Goal: Information Seeking & Learning: Check status

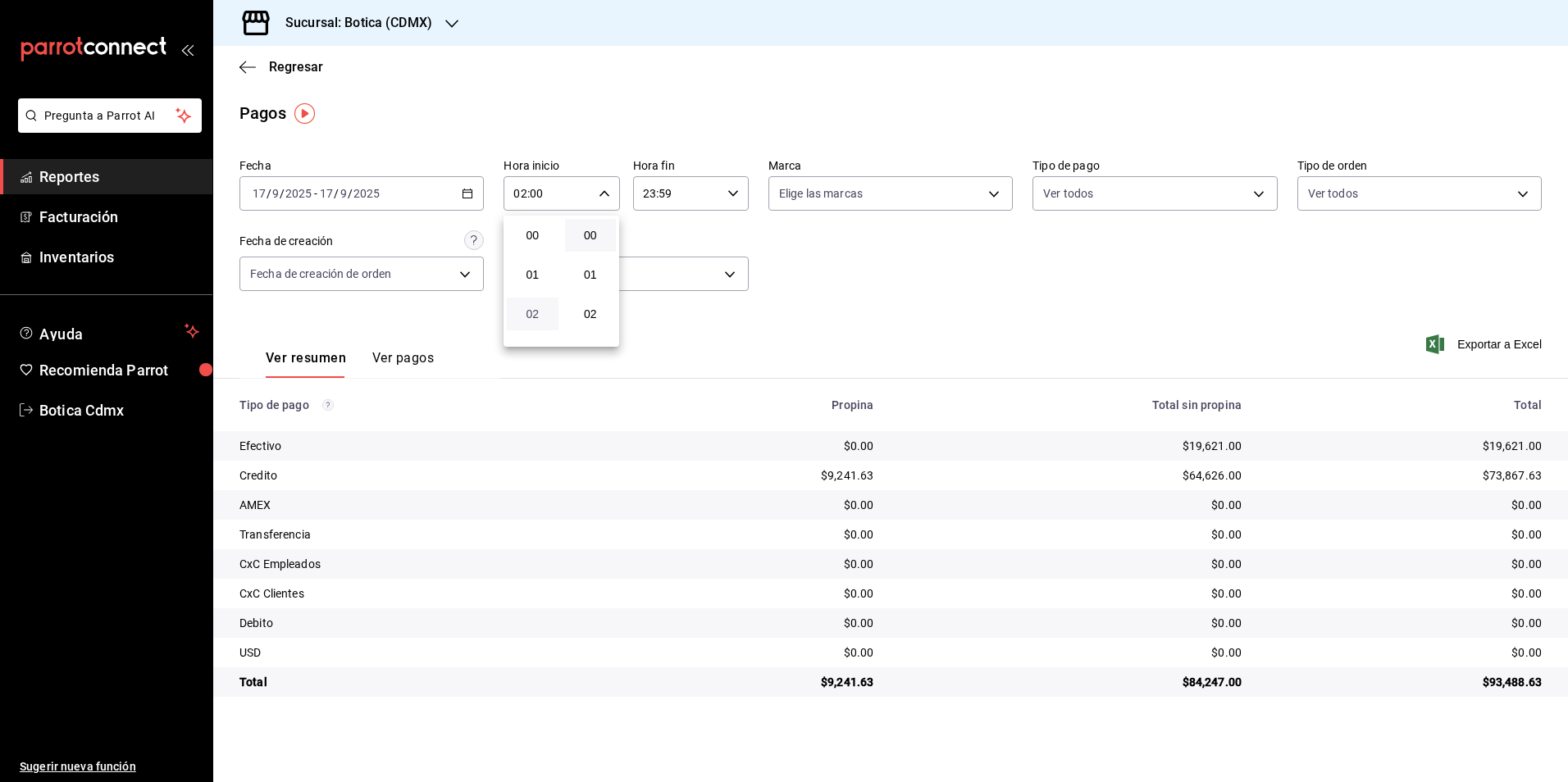
click at [539, 314] on span "02" at bounding box center [532, 314] width 32 height 13
click at [1089, 188] on div at bounding box center [784, 391] width 1568 height 782
click at [1090, 193] on body "Pregunta a Parrot AI Reportes Facturación Inventarios Ayuda Recomienda Parrot B…" at bounding box center [784, 391] width 1568 height 782
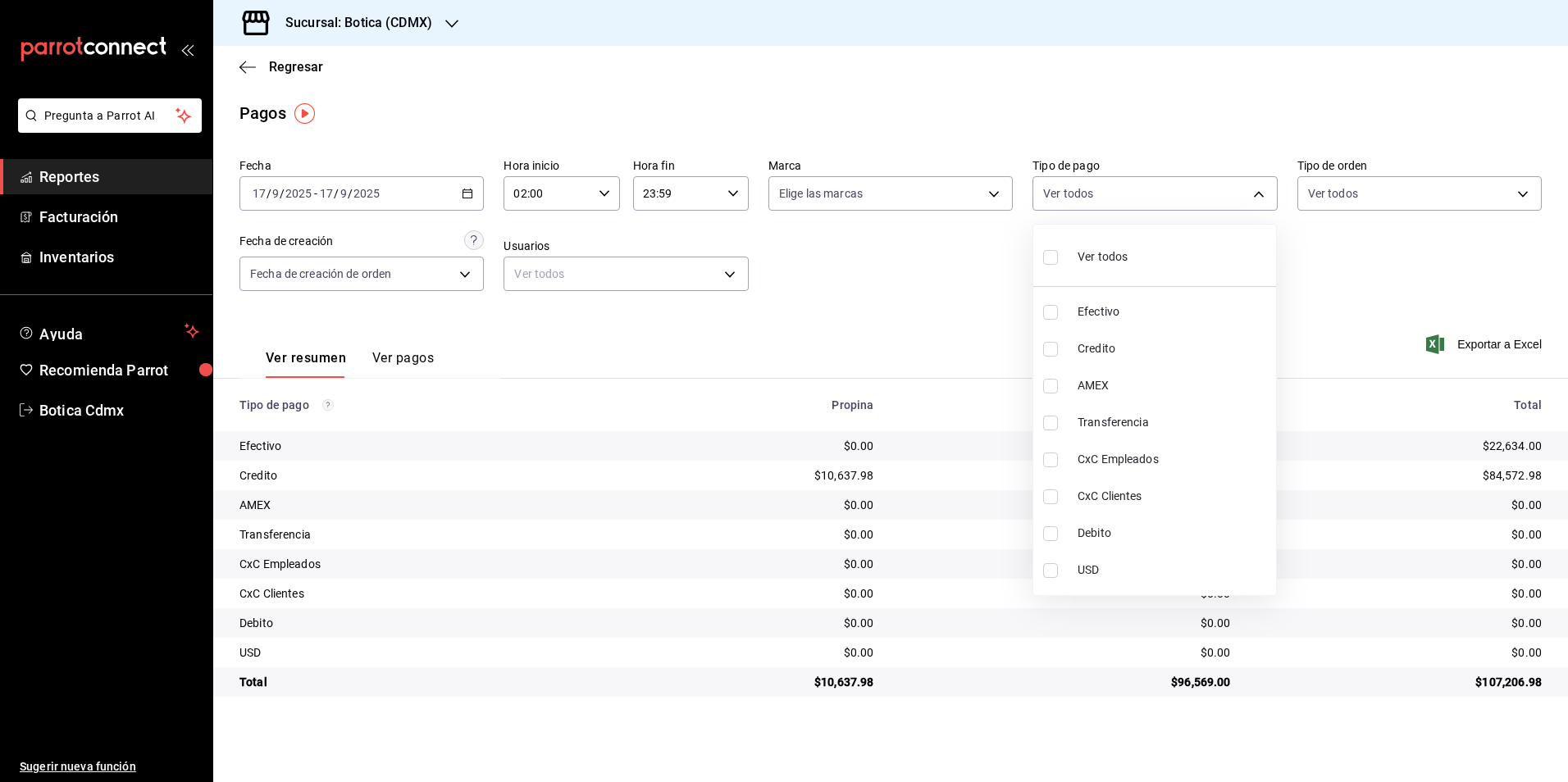
click at [1060, 256] on label at bounding box center [1054, 256] width 22 height 24
click at [1058, 256] on input "checkbox" at bounding box center [1051, 257] width 15 height 15
checkbox input "false"
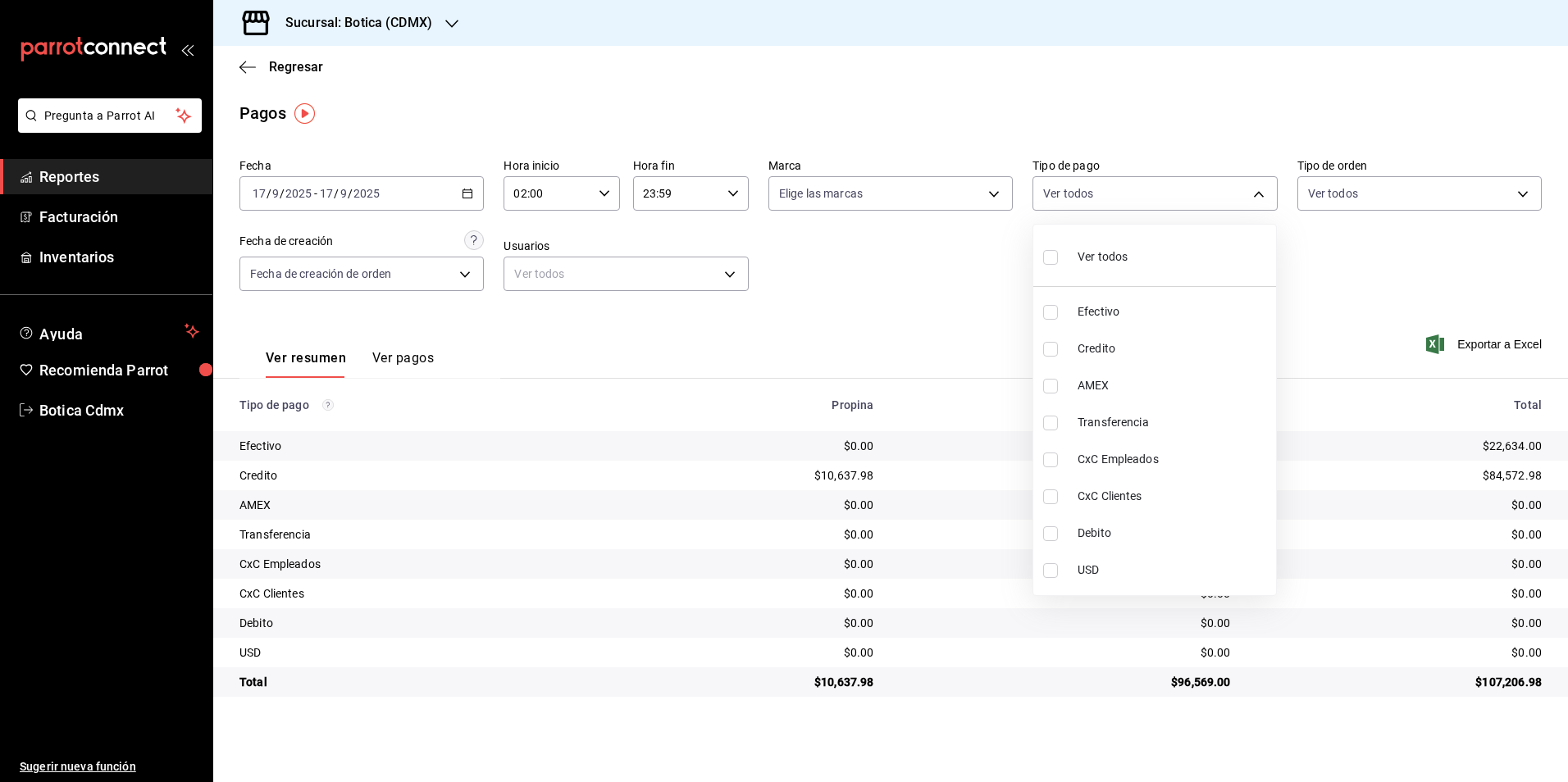
checkbox input "false"
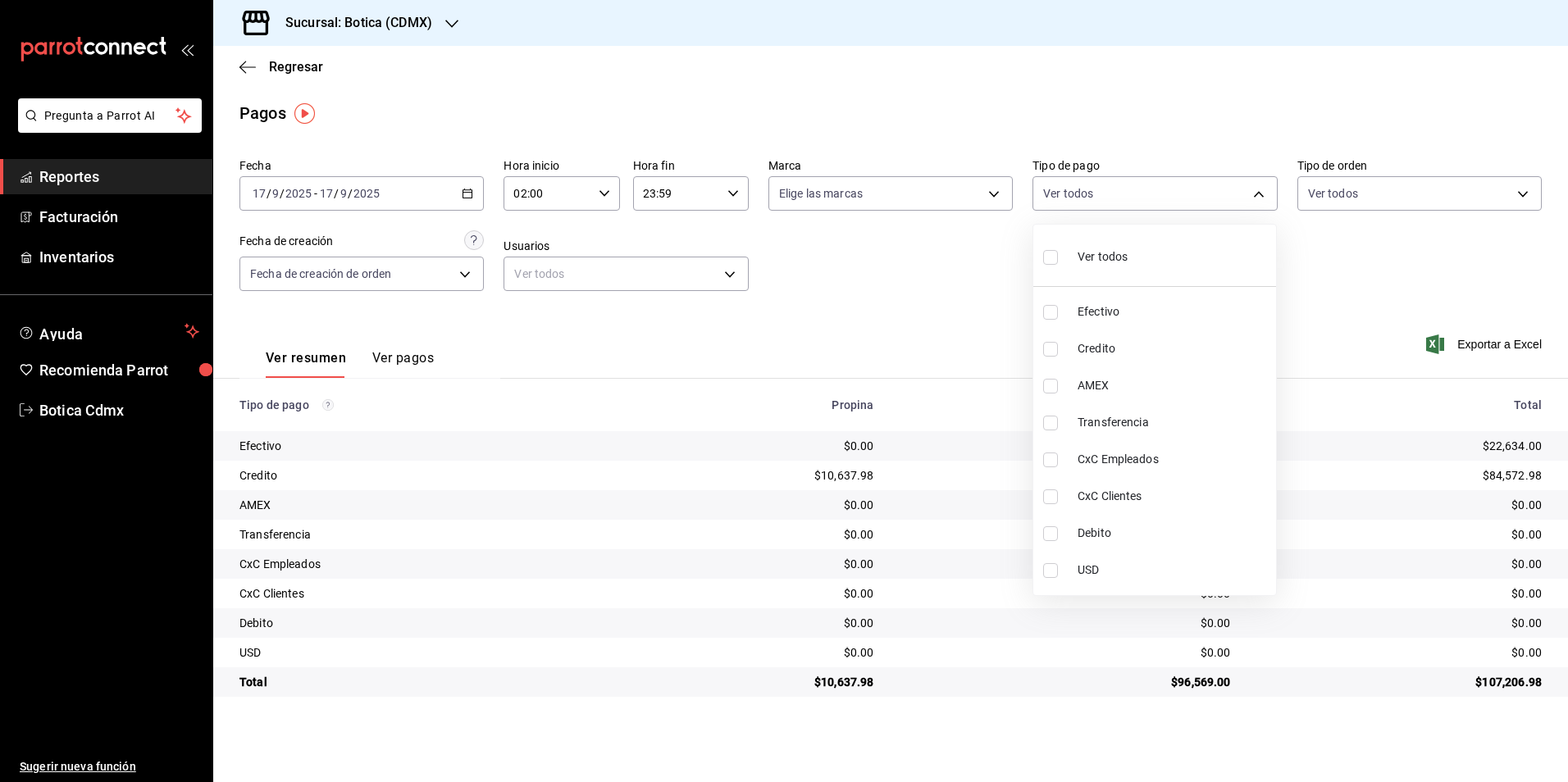
checkbox input "false"
click at [1047, 353] on input "checkbox" at bounding box center [1051, 350] width 15 height 15
checkbox input "true"
type input "b4da851e-66ec-43b1-8a0b-e545688a4eb6"
click at [1052, 533] on input "checkbox" at bounding box center [1051, 534] width 15 height 15
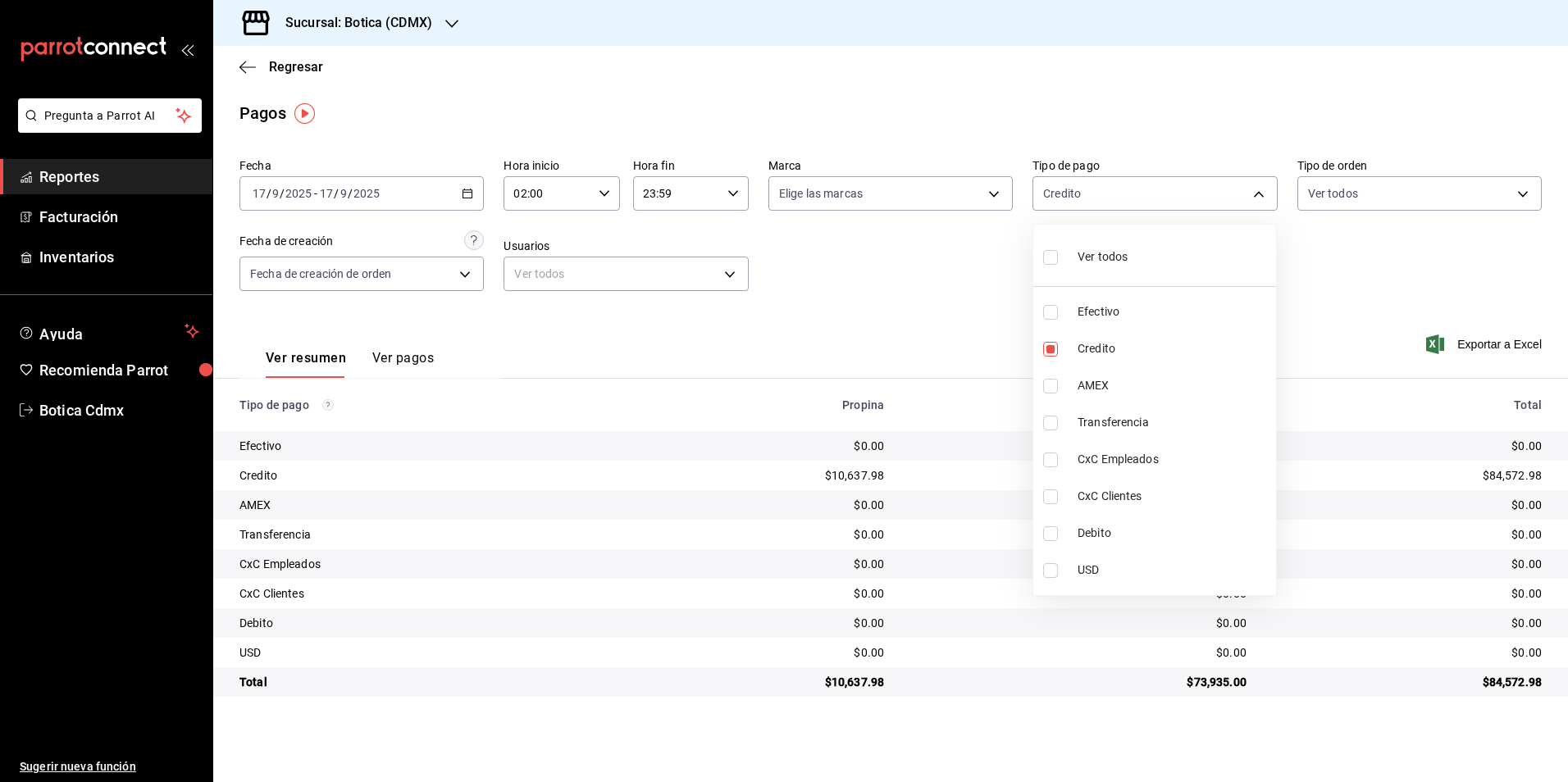
checkbox input "true"
type input "b4da851e-66ec-43b1-8a0b-e545688a4eb6,11579032-5cf0-46af-9956-e0058136143e"
click at [1044, 252] on input "checkbox" at bounding box center [1051, 257] width 15 height 15
checkbox input "true"
type input "e1ca0108-3f33-4c0f-ad57-d68d77d83aa1,b4da851e-66ec-43b1-8a0b-e545688a4eb6,dd363…"
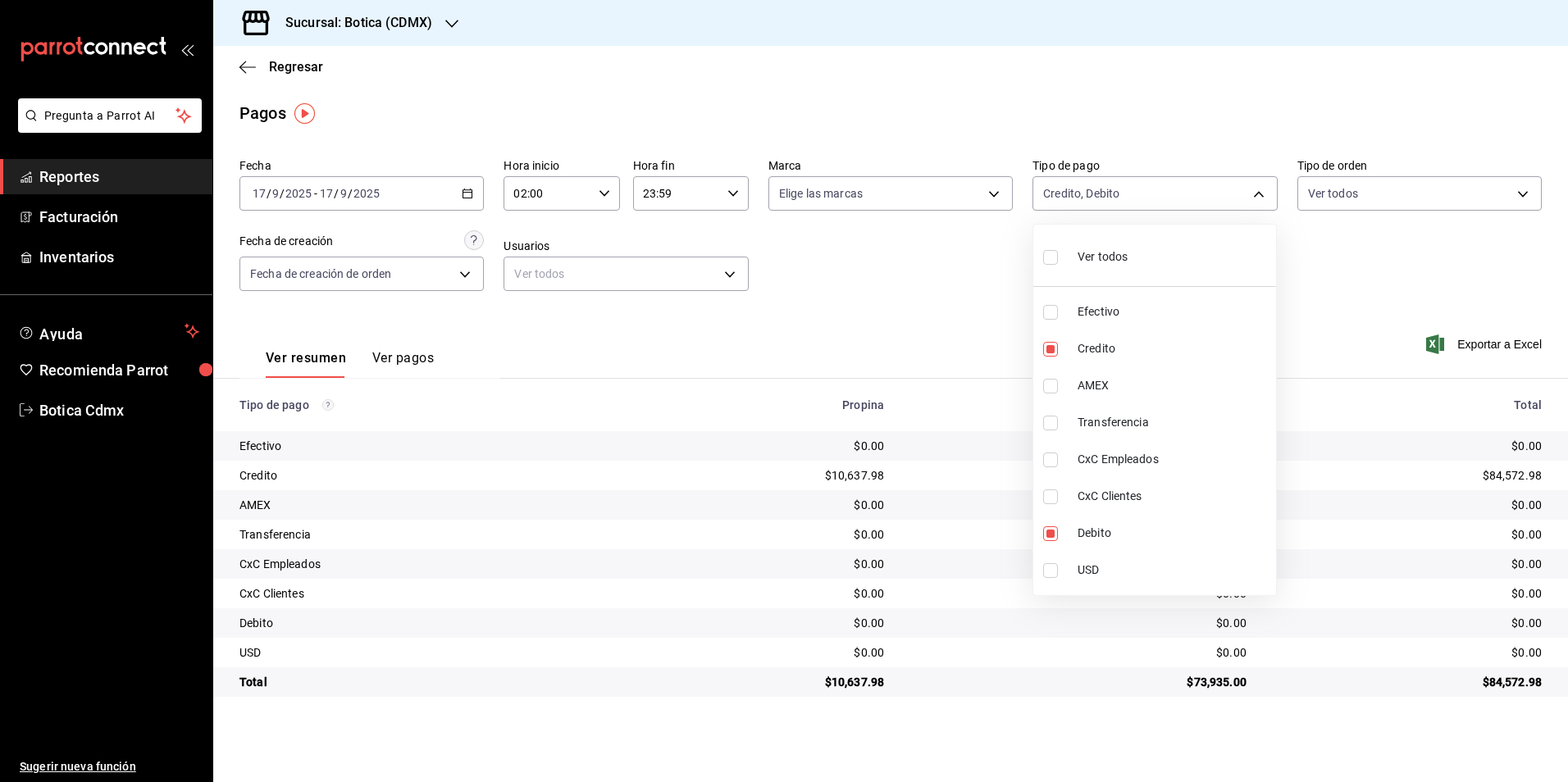
checkbox input "true"
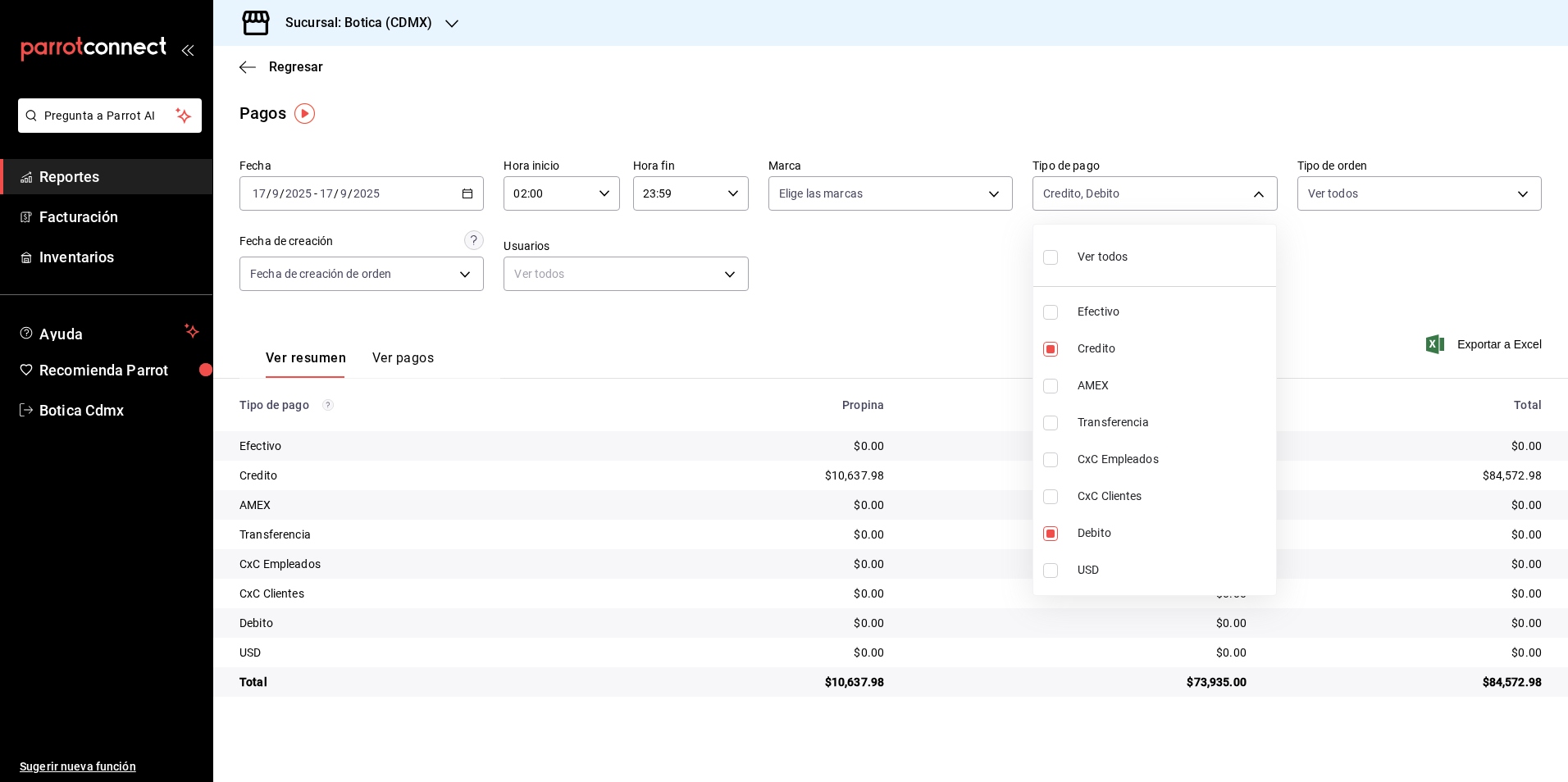
checkbox input "true"
click at [541, 189] on div at bounding box center [784, 391] width 1568 height 782
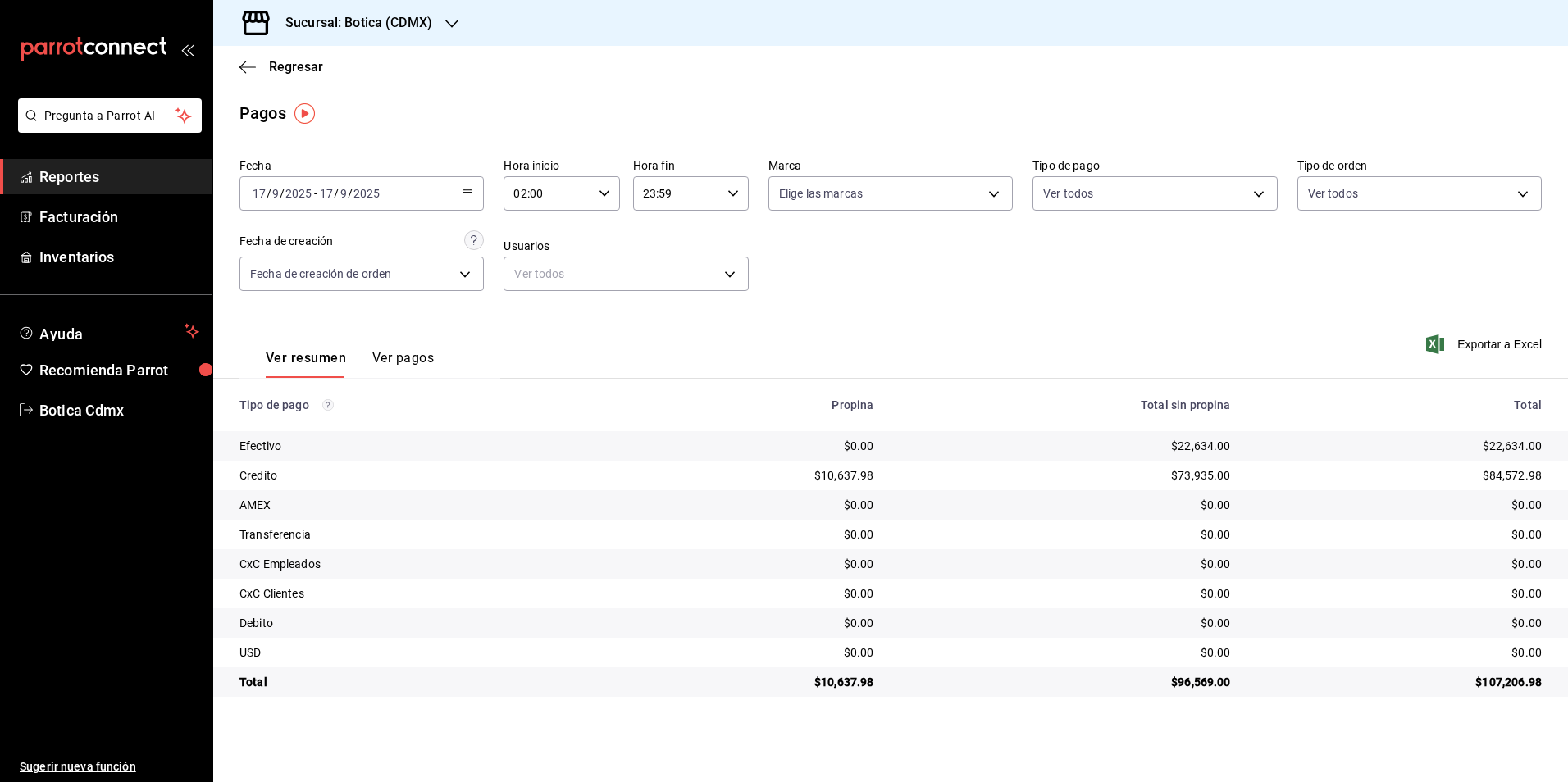
click at [544, 190] on input "02:00" at bounding box center [547, 193] width 88 height 33
click at [591, 313] on span "02" at bounding box center [591, 314] width 32 height 13
click at [468, 195] on div at bounding box center [784, 391] width 1568 height 782
click at [468, 195] on icon "button" at bounding box center [467, 193] width 11 height 11
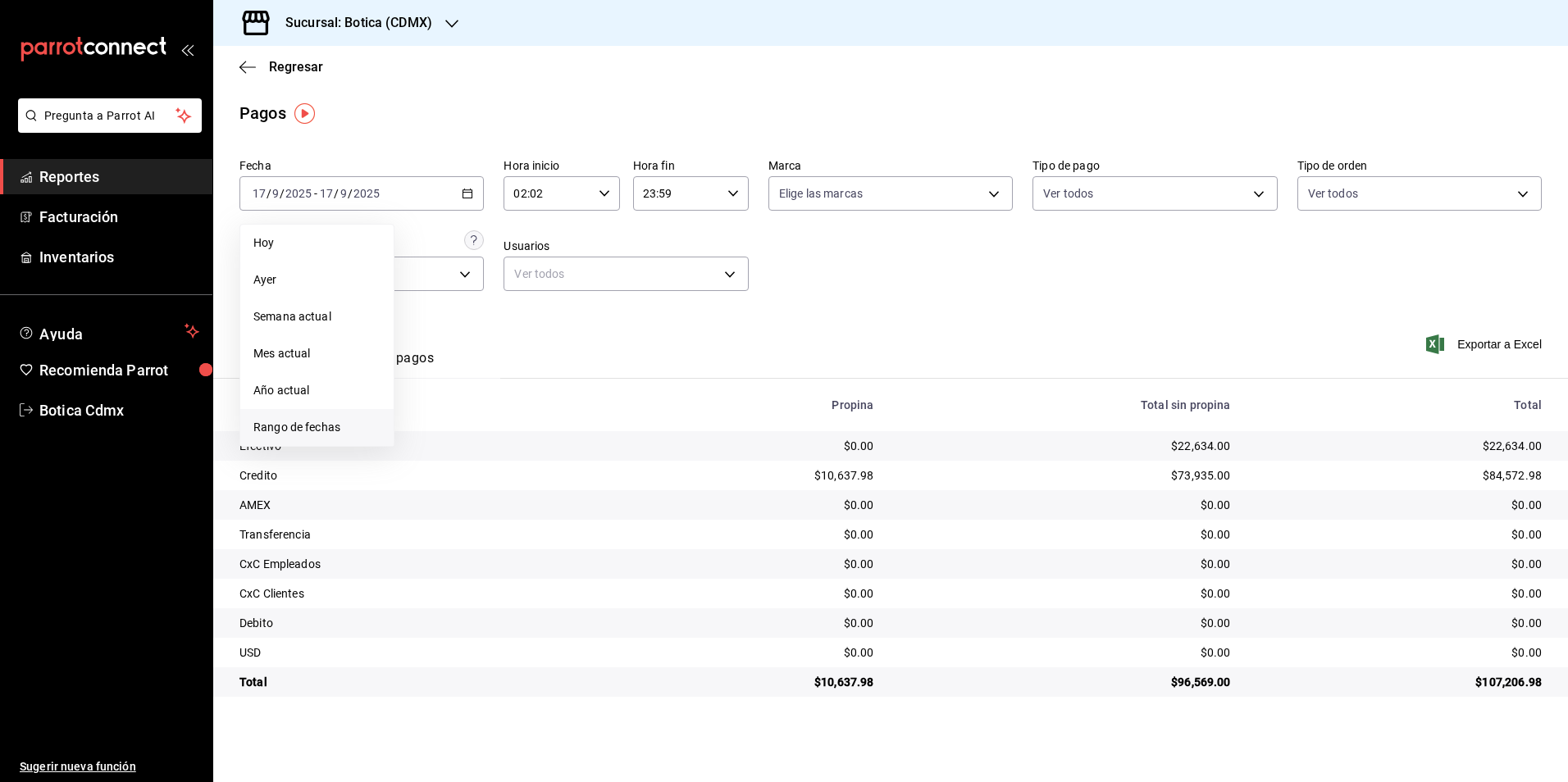
click at [293, 430] on span "Rango de fechas" at bounding box center [317, 428] width 127 height 17
click at [489, 376] on abbr "17" at bounding box center [486, 375] width 10 height 11
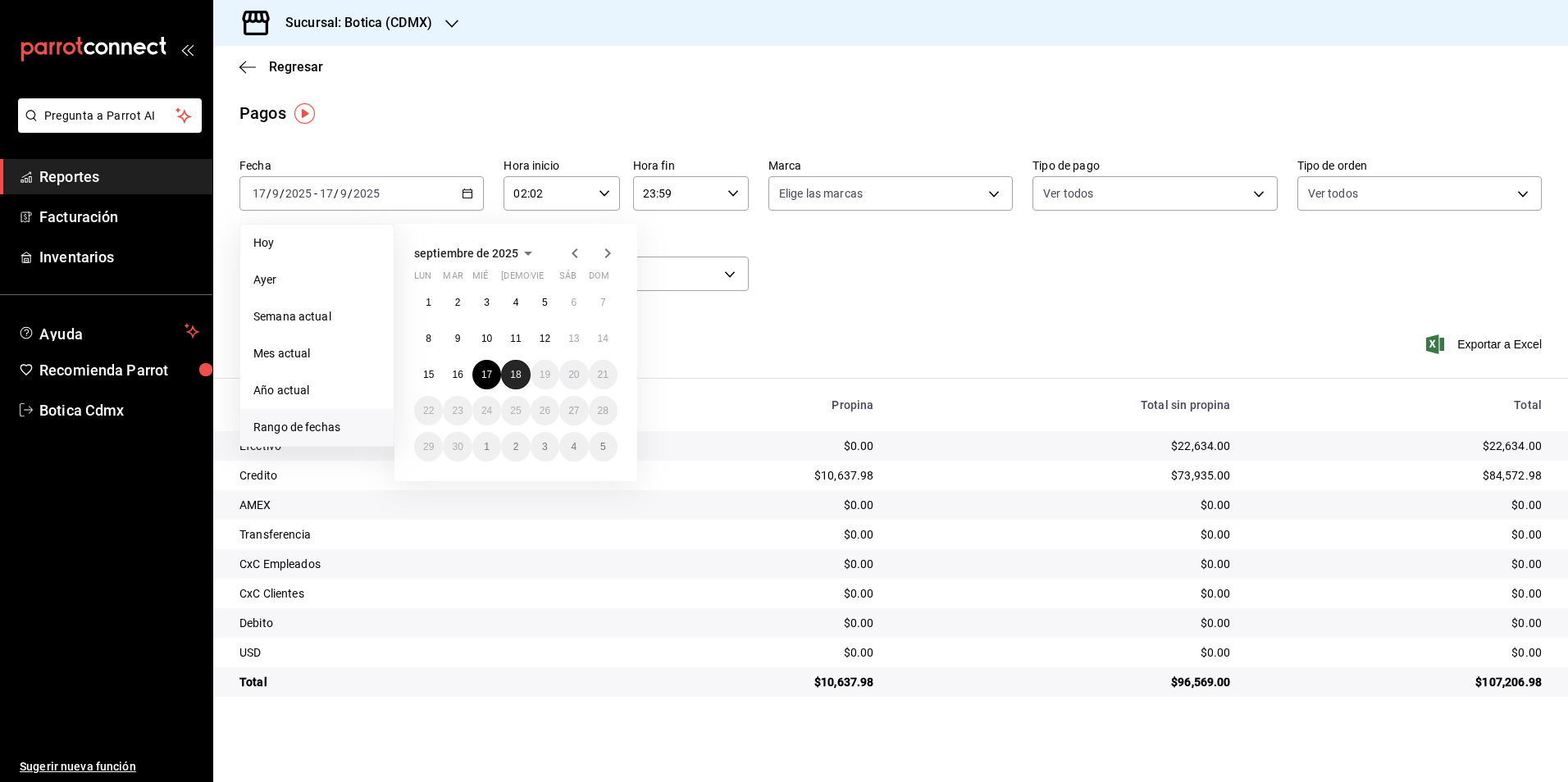
click at [514, 377] on abbr "18" at bounding box center [514, 375] width 10 height 11
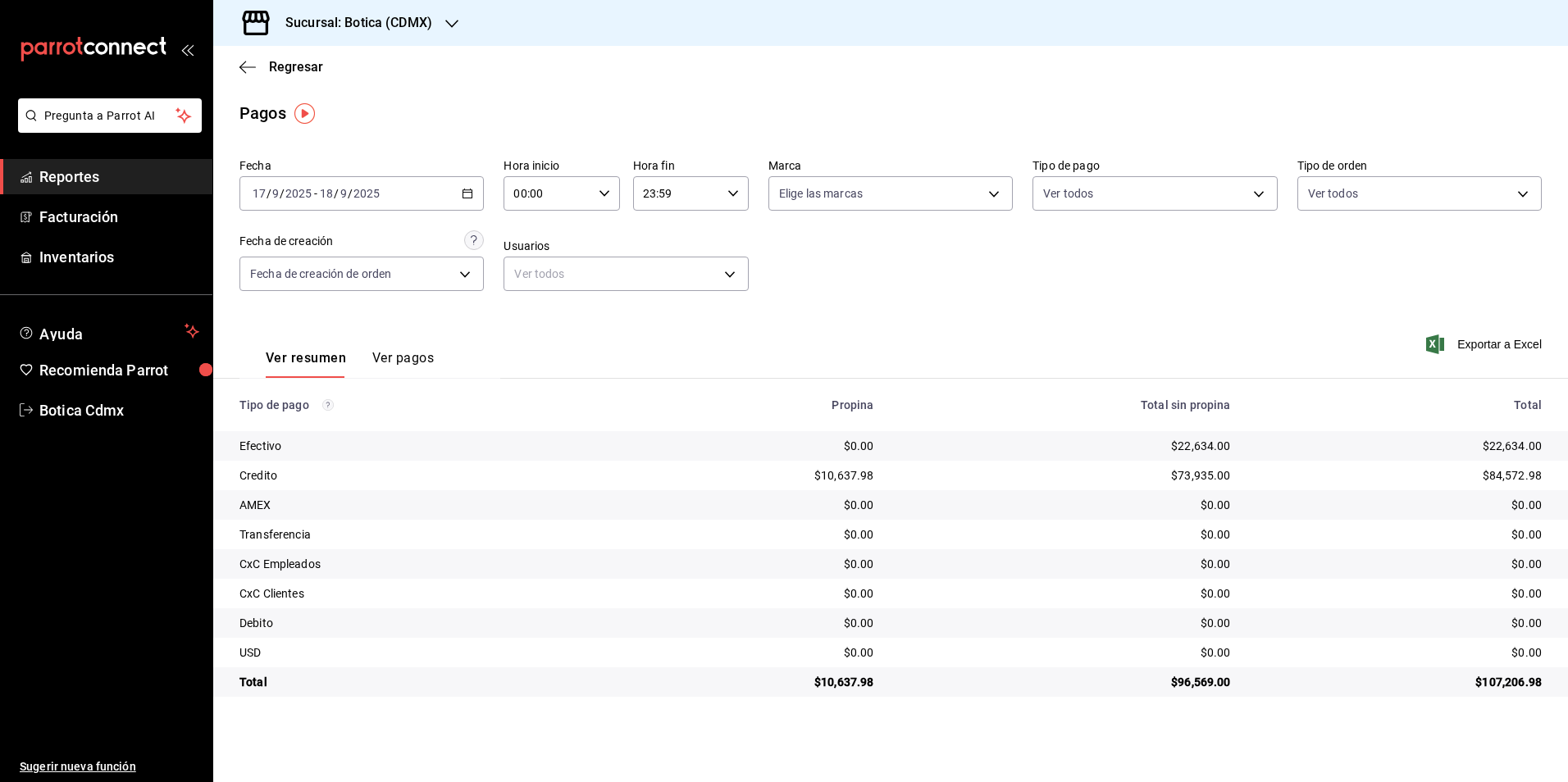
click at [561, 190] on input "00:00" at bounding box center [547, 193] width 88 height 33
click at [531, 315] on span "02" at bounding box center [532, 314] width 32 height 13
type input "02:00"
click at [872, 331] on div at bounding box center [784, 391] width 1568 height 782
click at [286, 67] on span "Regresar" at bounding box center [295, 67] width 54 height 16
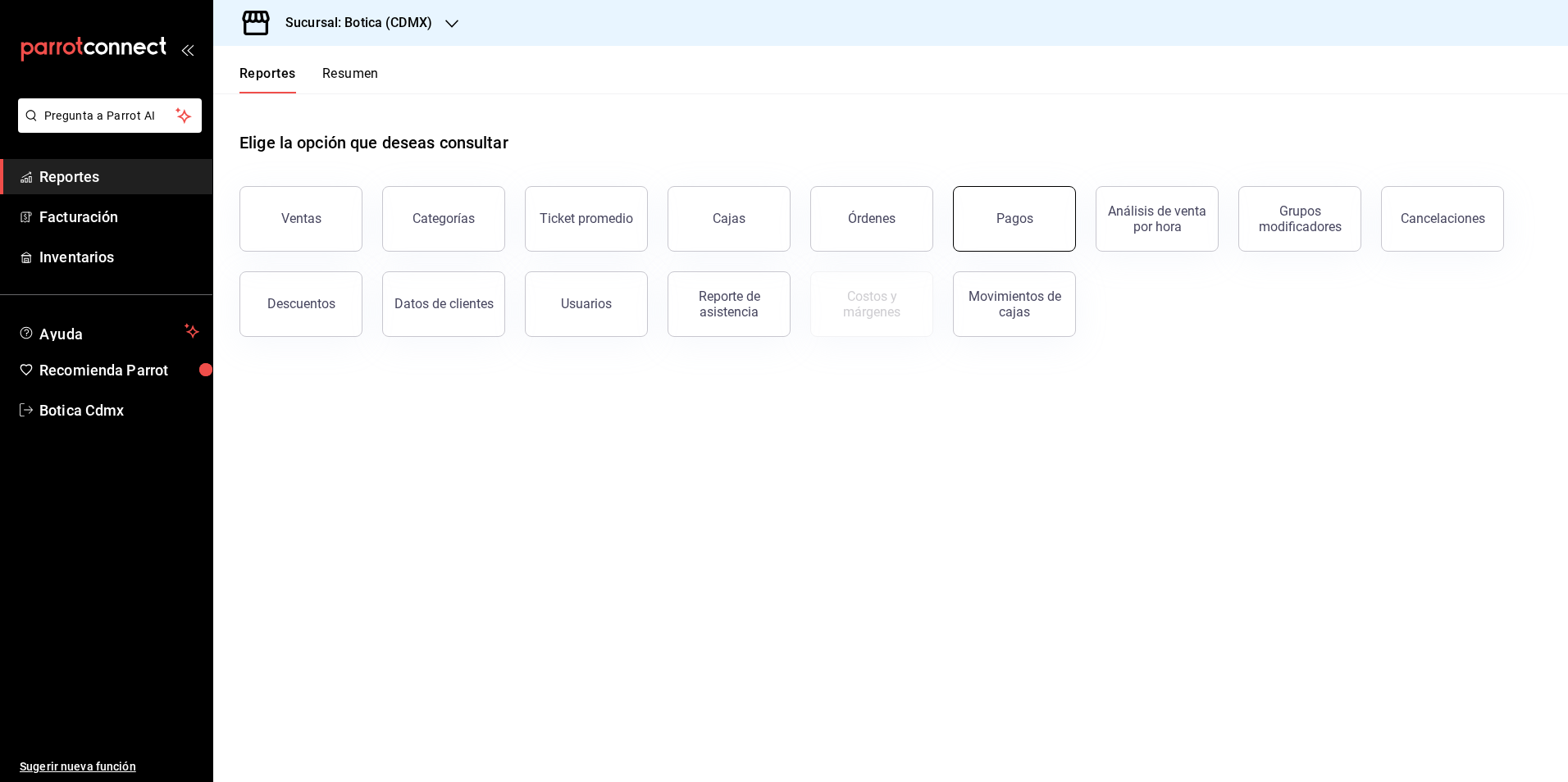
click at [996, 223] on button "Pagos" at bounding box center [1014, 220] width 123 height 66
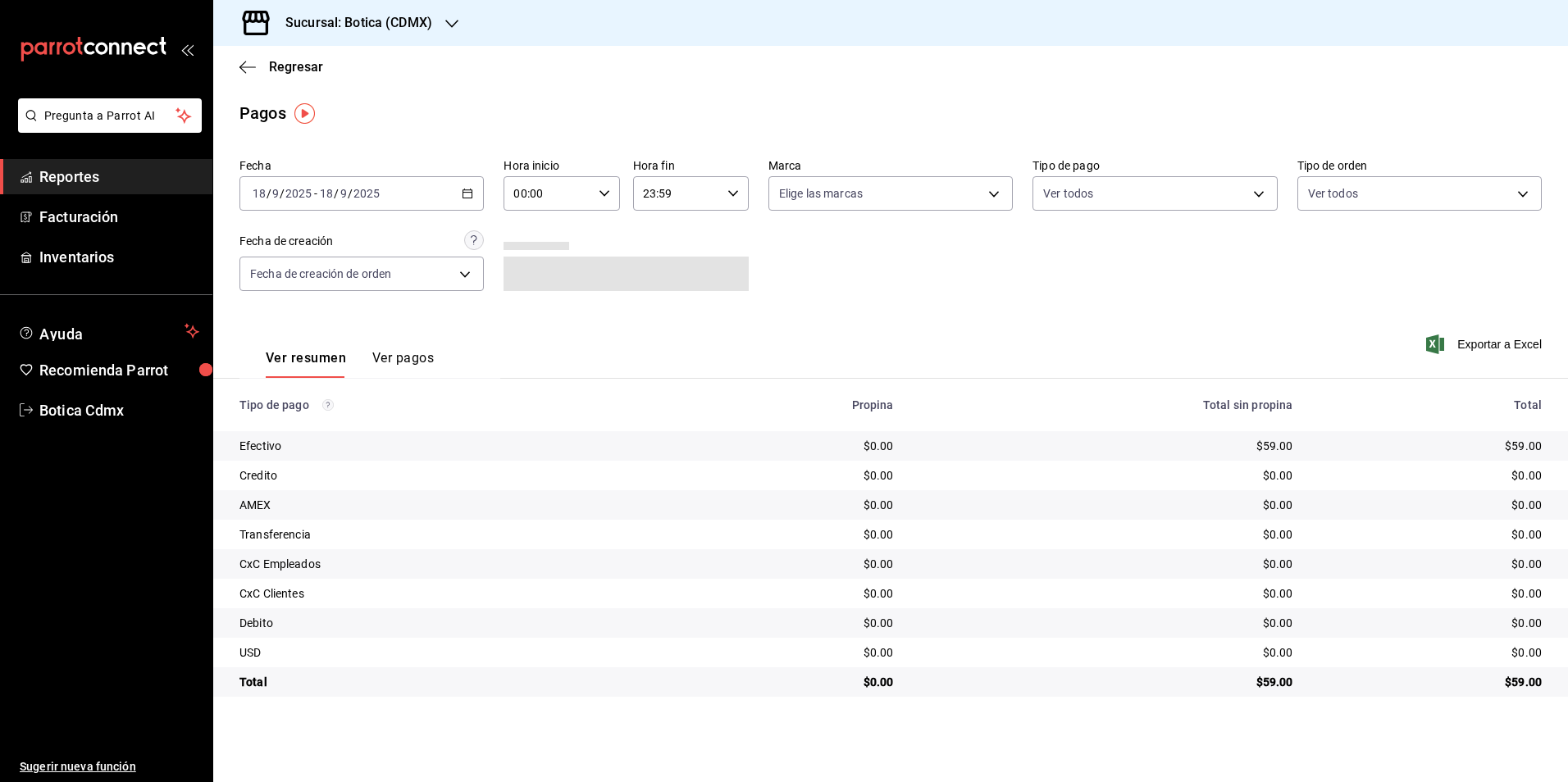
click at [465, 197] on icon "button" at bounding box center [467, 193] width 11 height 11
click at [318, 426] on span "Rango de fechas" at bounding box center [317, 428] width 127 height 17
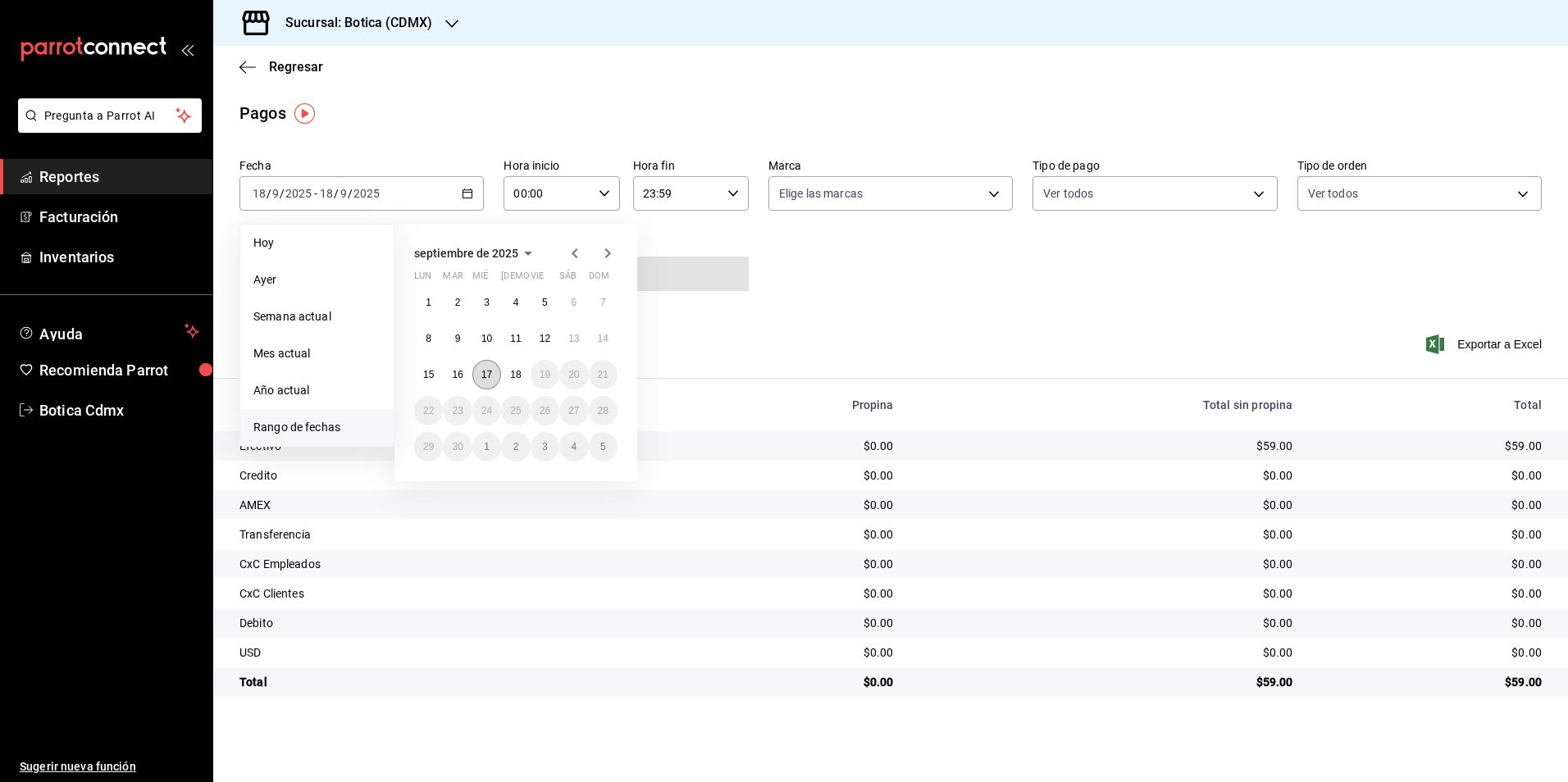
click at [490, 374] on abbr "17" at bounding box center [486, 375] width 10 height 11
click at [507, 371] on button "18" at bounding box center [515, 374] width 28 height 29
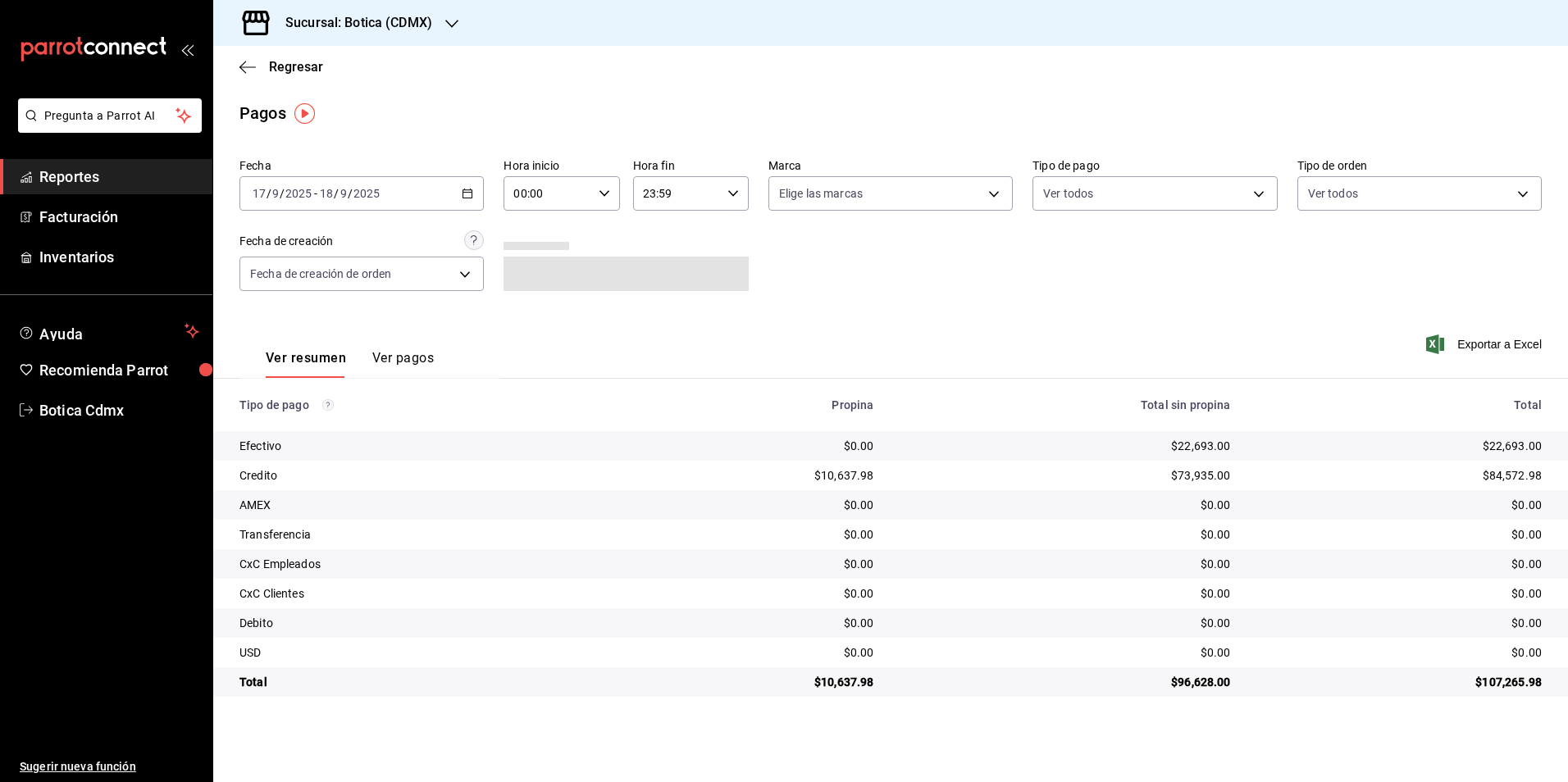
click at [568, 196] on input "00:00" at bounding box center [547, 193] width 88 height 33
click at [528, 313] on span "02" at bounding box center [532, 314] width 32 height 13
type input "02:00"
click at [959, 300] on div at bounding box center [784, 391] width 1568 height 782
click at [290, 67] on span "Regresar" at bounding box center [295, 67] width 54 height 16
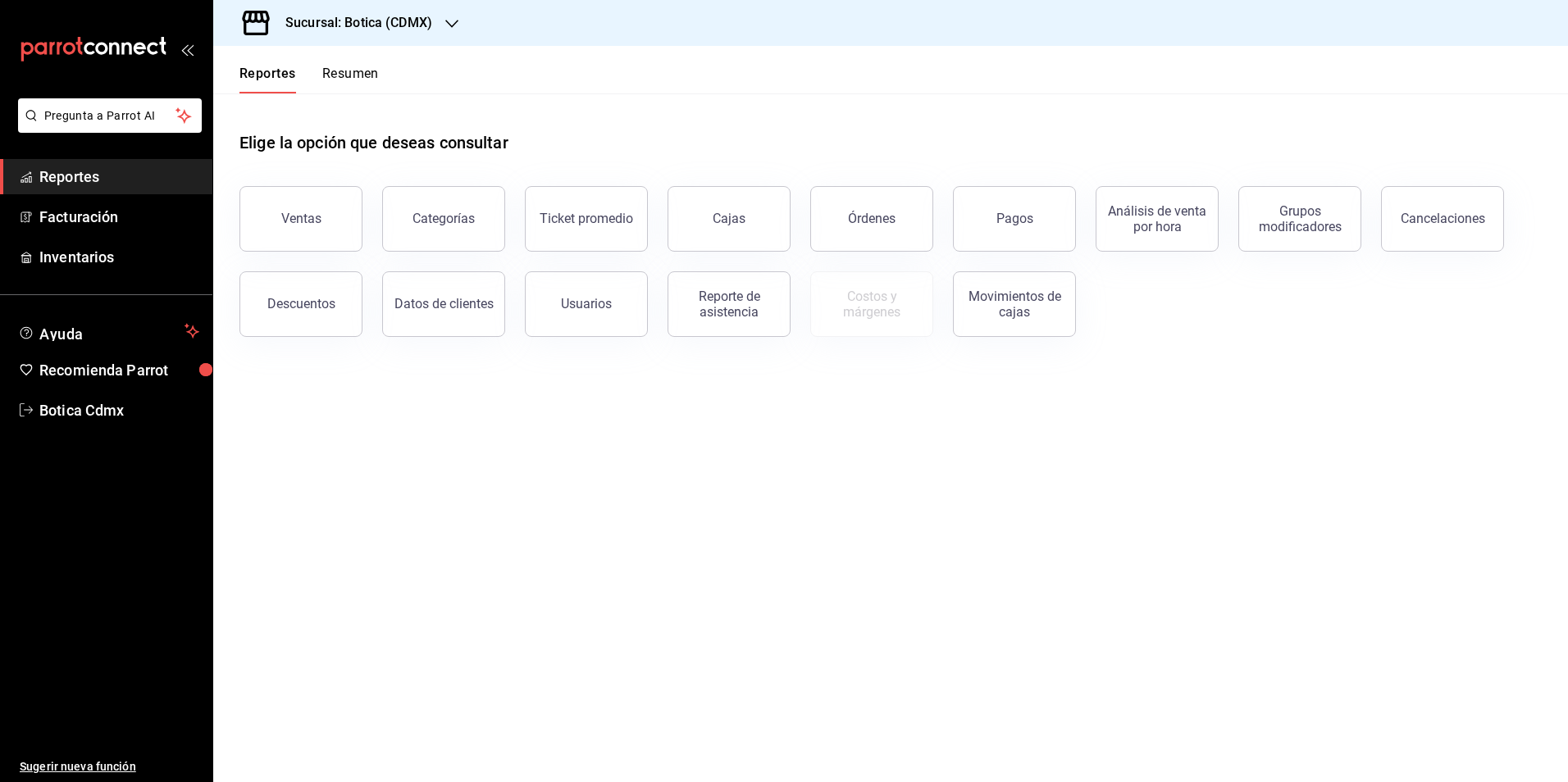
click at [325, 303] on div "Descuentos" at bounding box center [302, 303] width 68 height 16
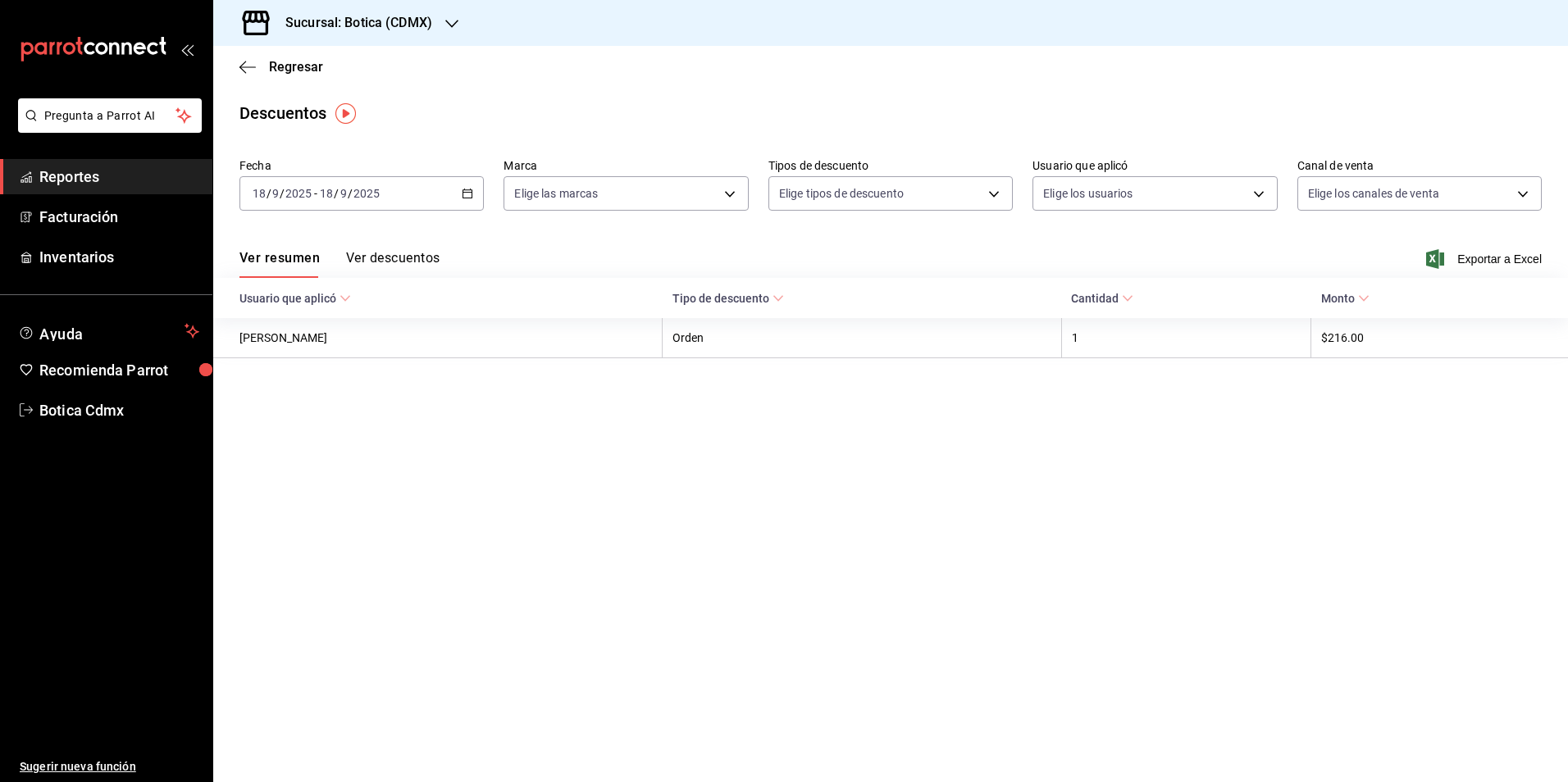
click at [466, 193] on icon "button" at bounding box center [467, 193] width 11 height 11
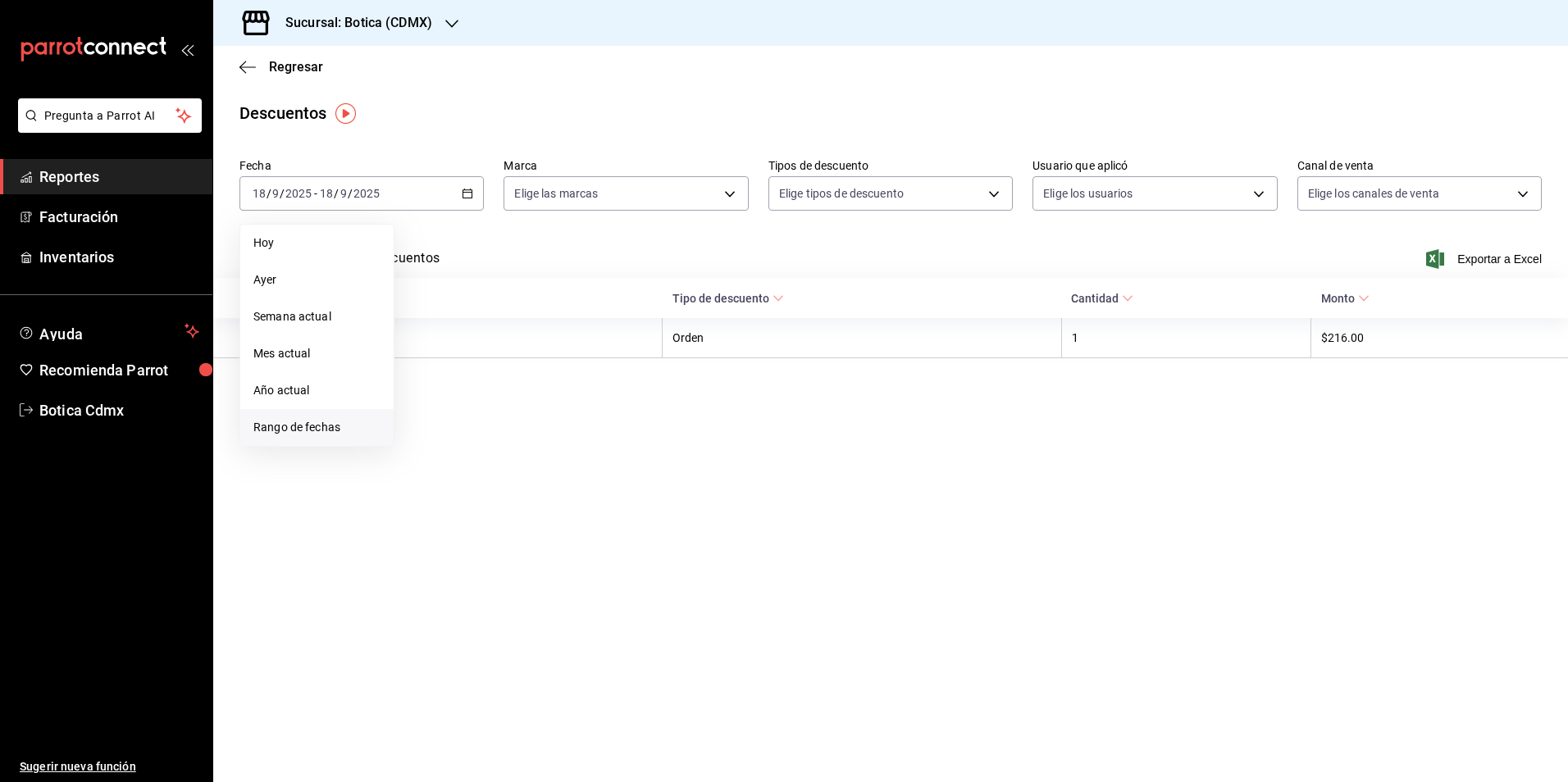
click at [287, 423] on span "Rango de fechas" at bounding box center [317, 428] width 127 height 17
click at [491, 373] on abbr "17" at bounding box center [486, 375] width 10 height 11
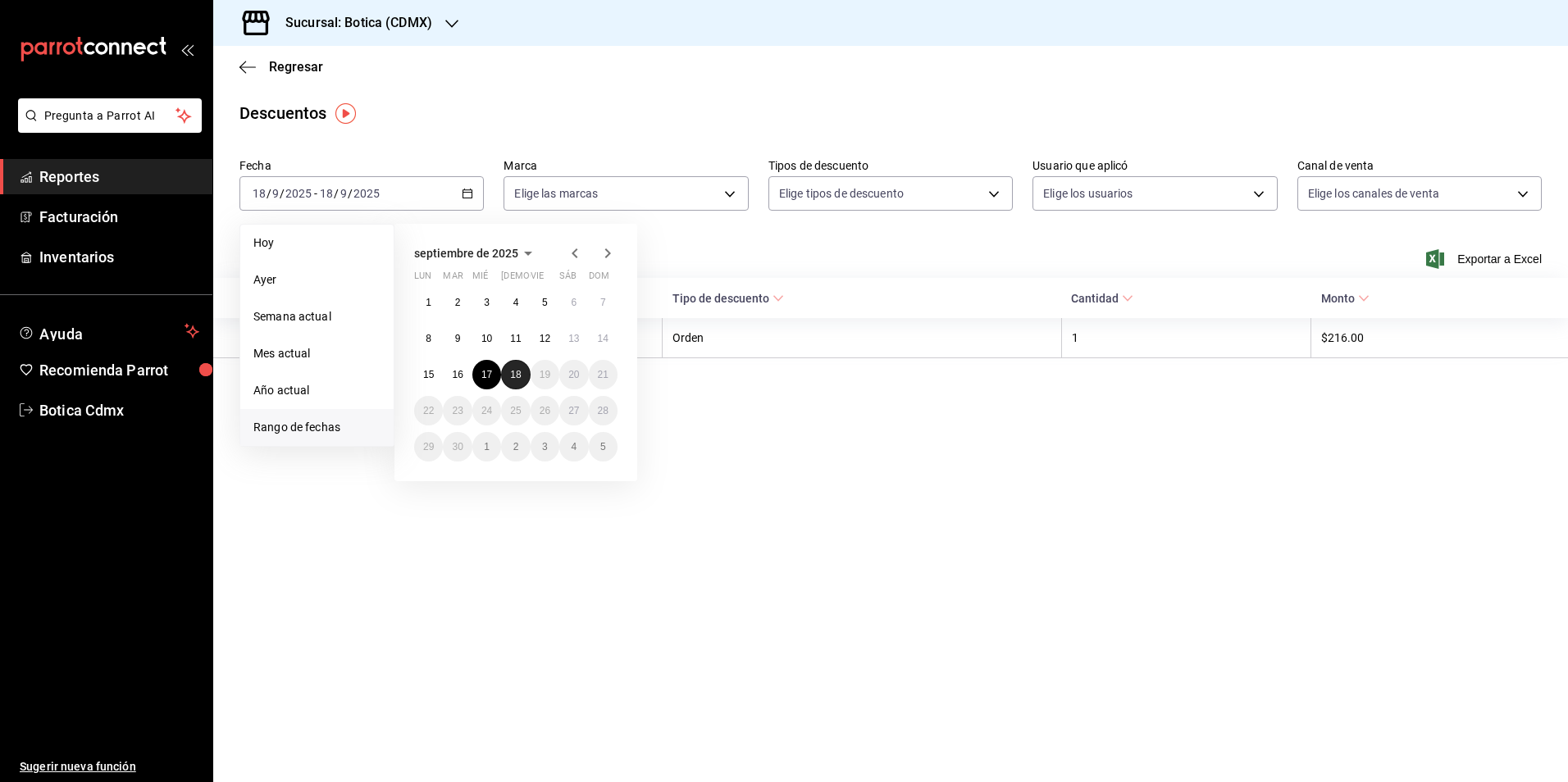
click at [518, 376] on abbr "18" at bounding box center [514, 375] width 10 height 11
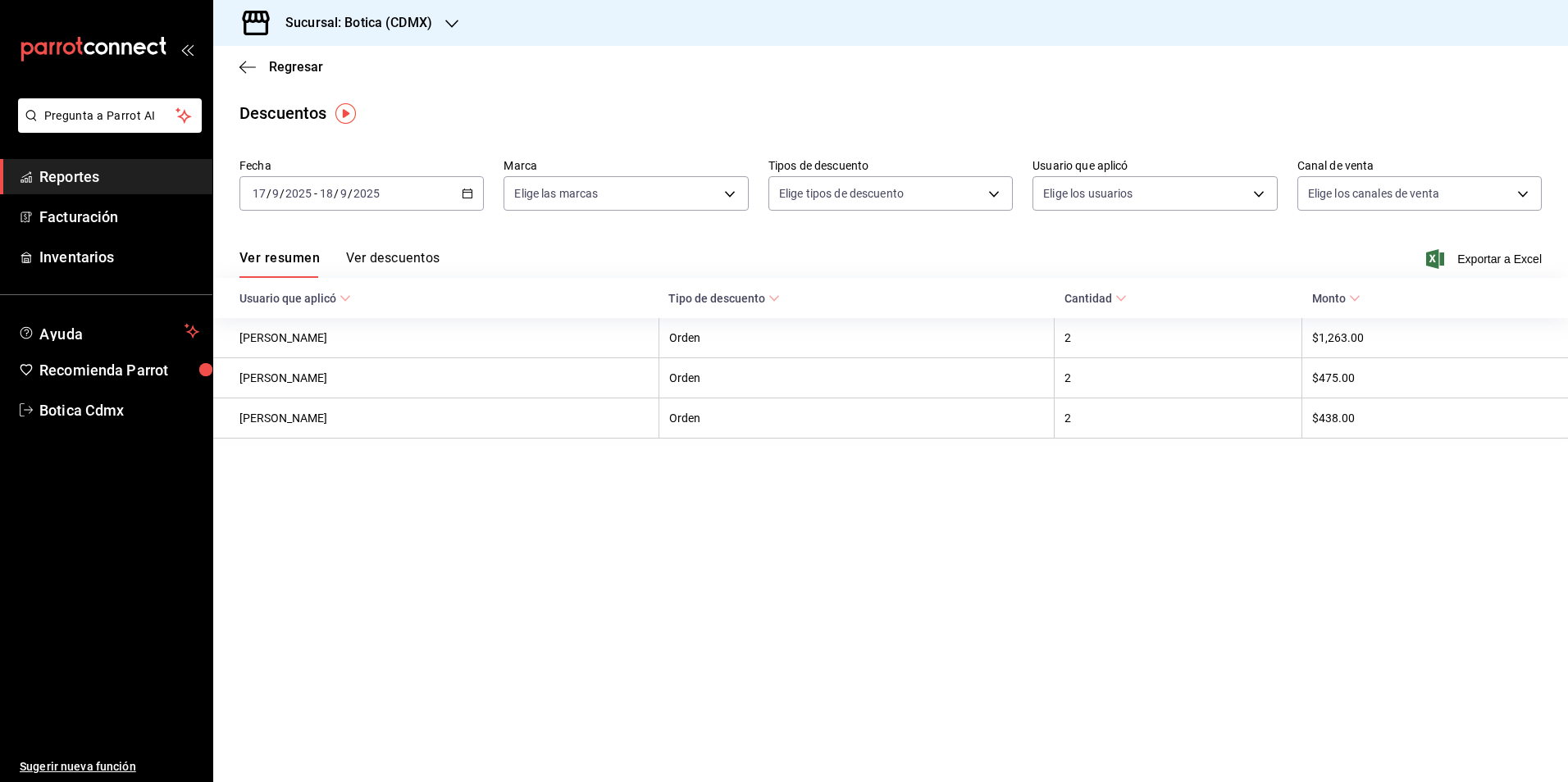
click at [401, 253] on button "Ver descuentos" at bounding box center [392, 264] width 93 height 28
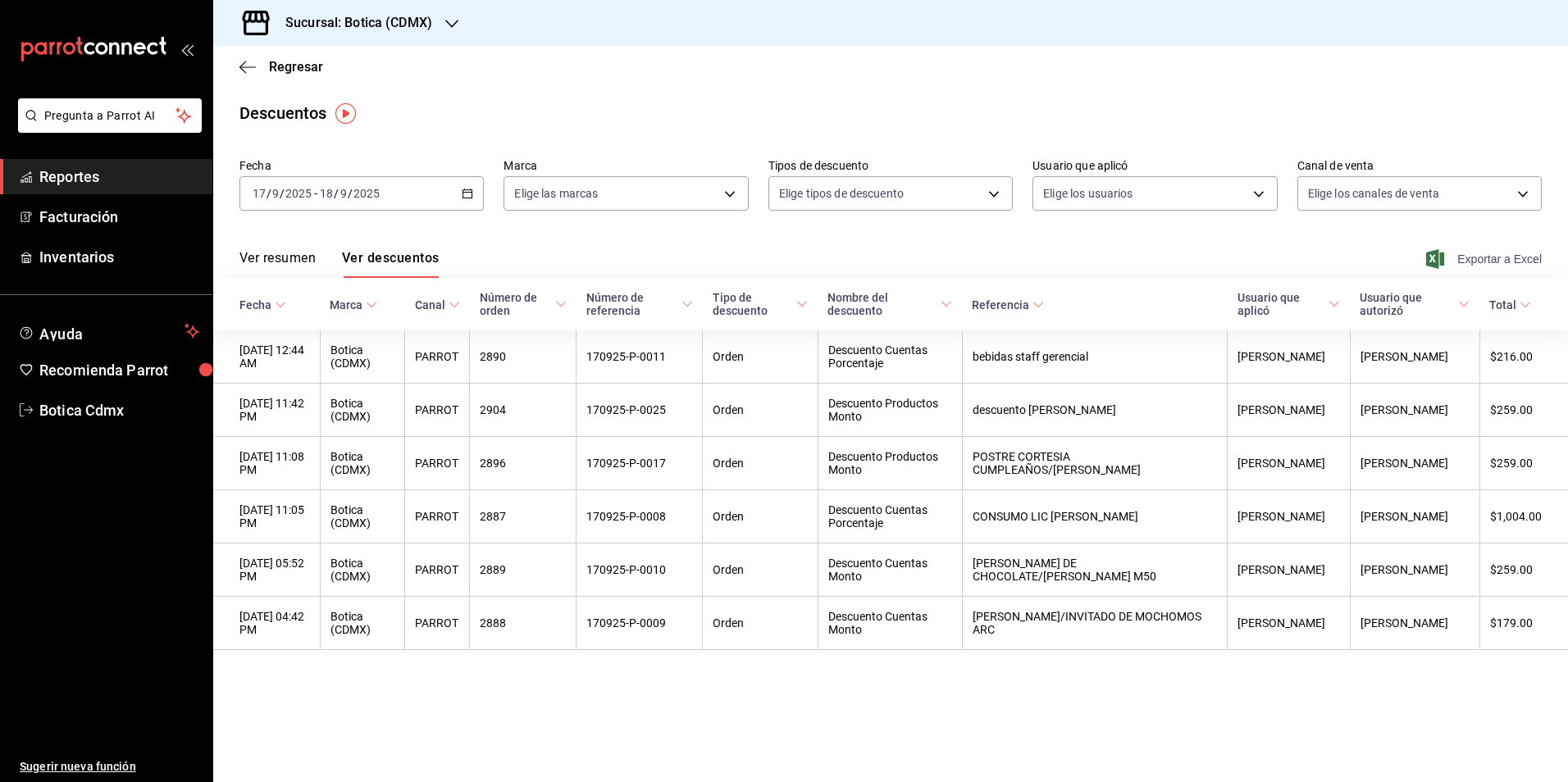
click at [1482, 260] on span "Exportar a Excel" at bounding box center [1485, 259] width 112 height 20
click at [292, 67] on span "Regresar" at bounding box center [295, 67] width 54 height 16
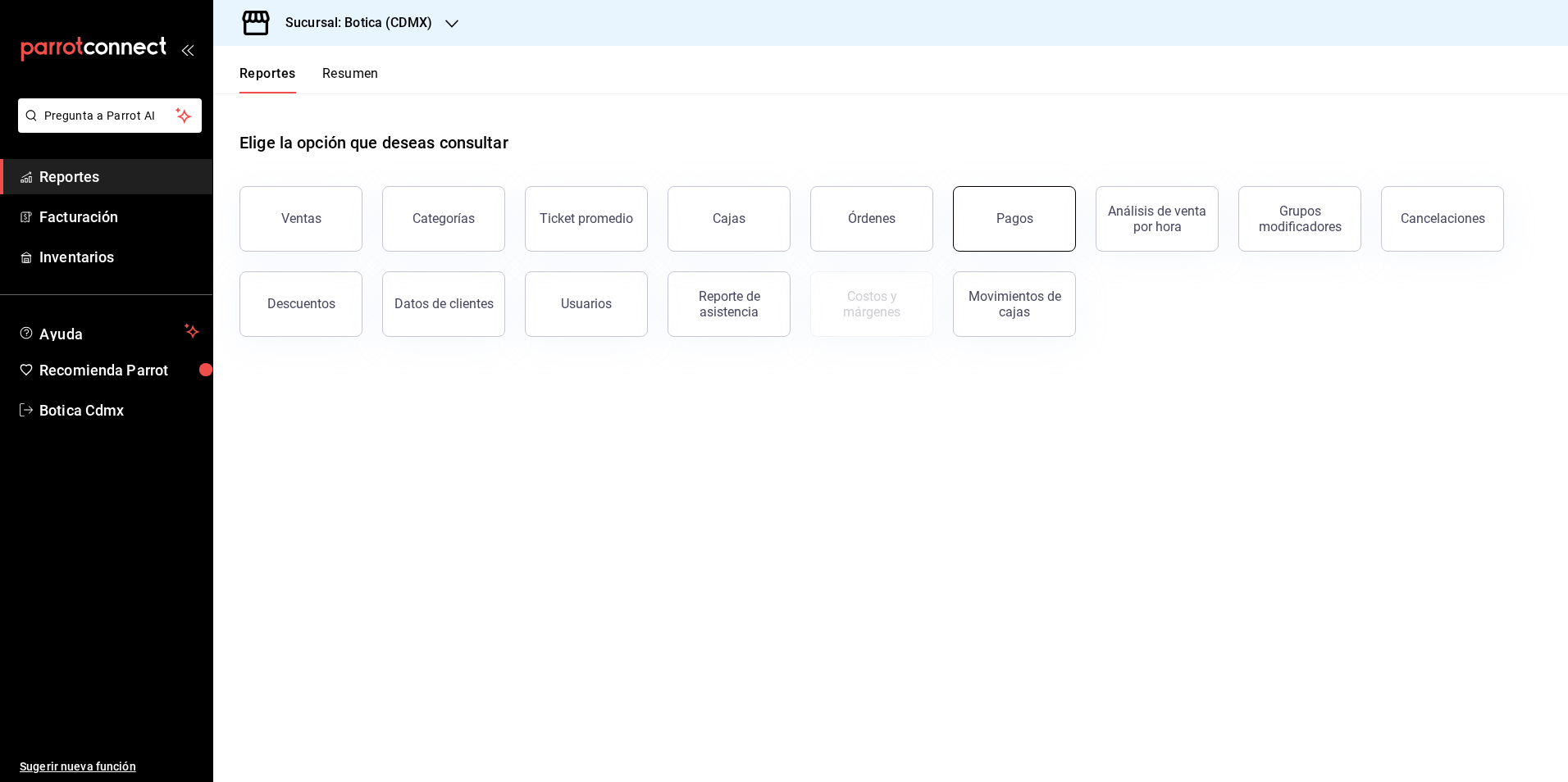
click at [987, 219] on button "Pagos" at bounding box center [1014, 220] width 123 height 66
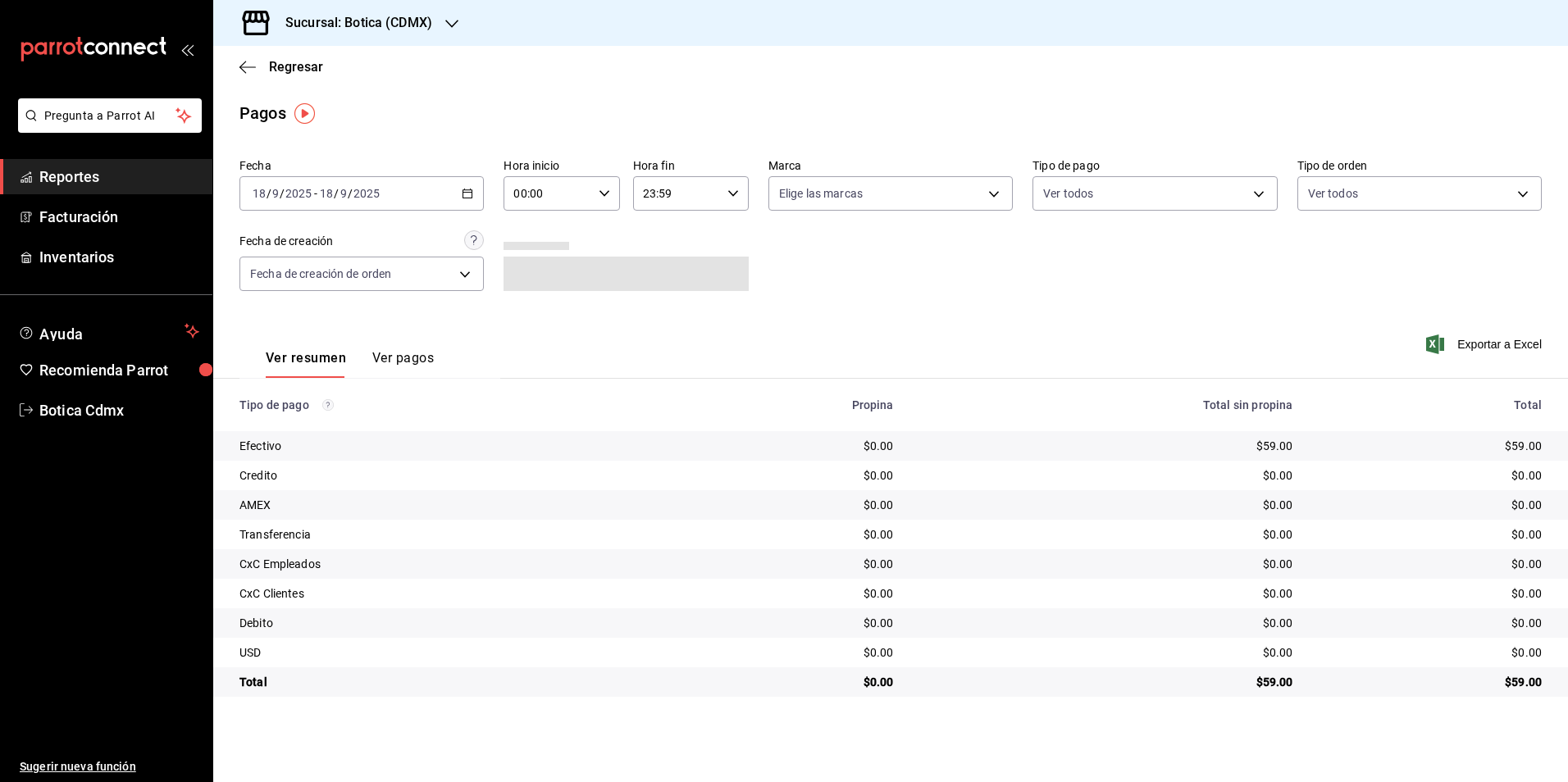
click at [554, 190] on input "00:00" at bounding box center [547, 193] width 88 height 33
drag, startPoint x: 536, startPoint y: 311, endPoint x: 455, endPoint y: 269, distance: 91.2
click at [534, 311] on span "02" at bounding box center [532, 314] width 32 height 13
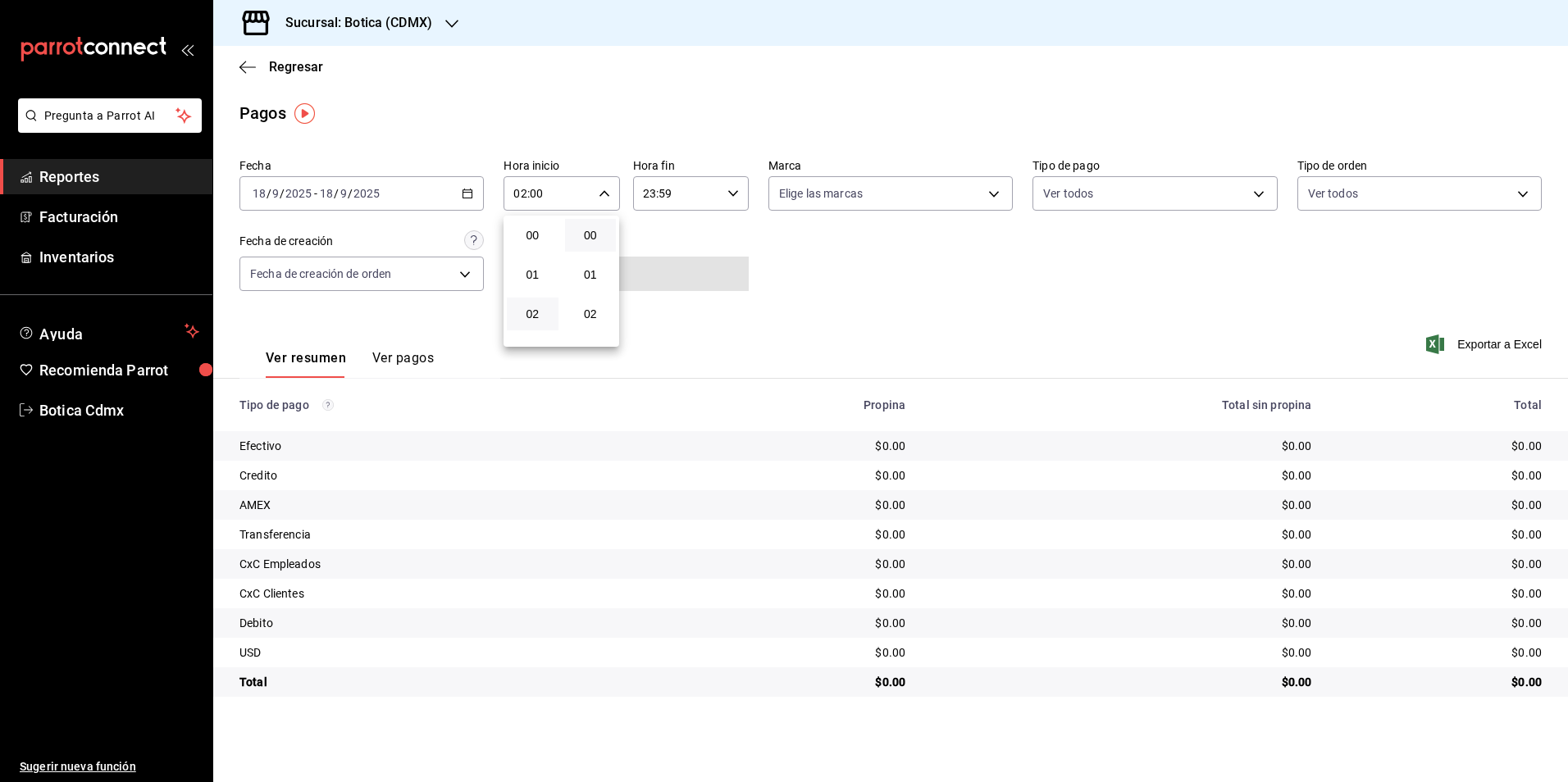
click at [458, 190] on div at bounding box center [784, 391] width 1568 height 782
click at [465, 193] on icon "button" at bounding box center [467, 193] width 11 height 11
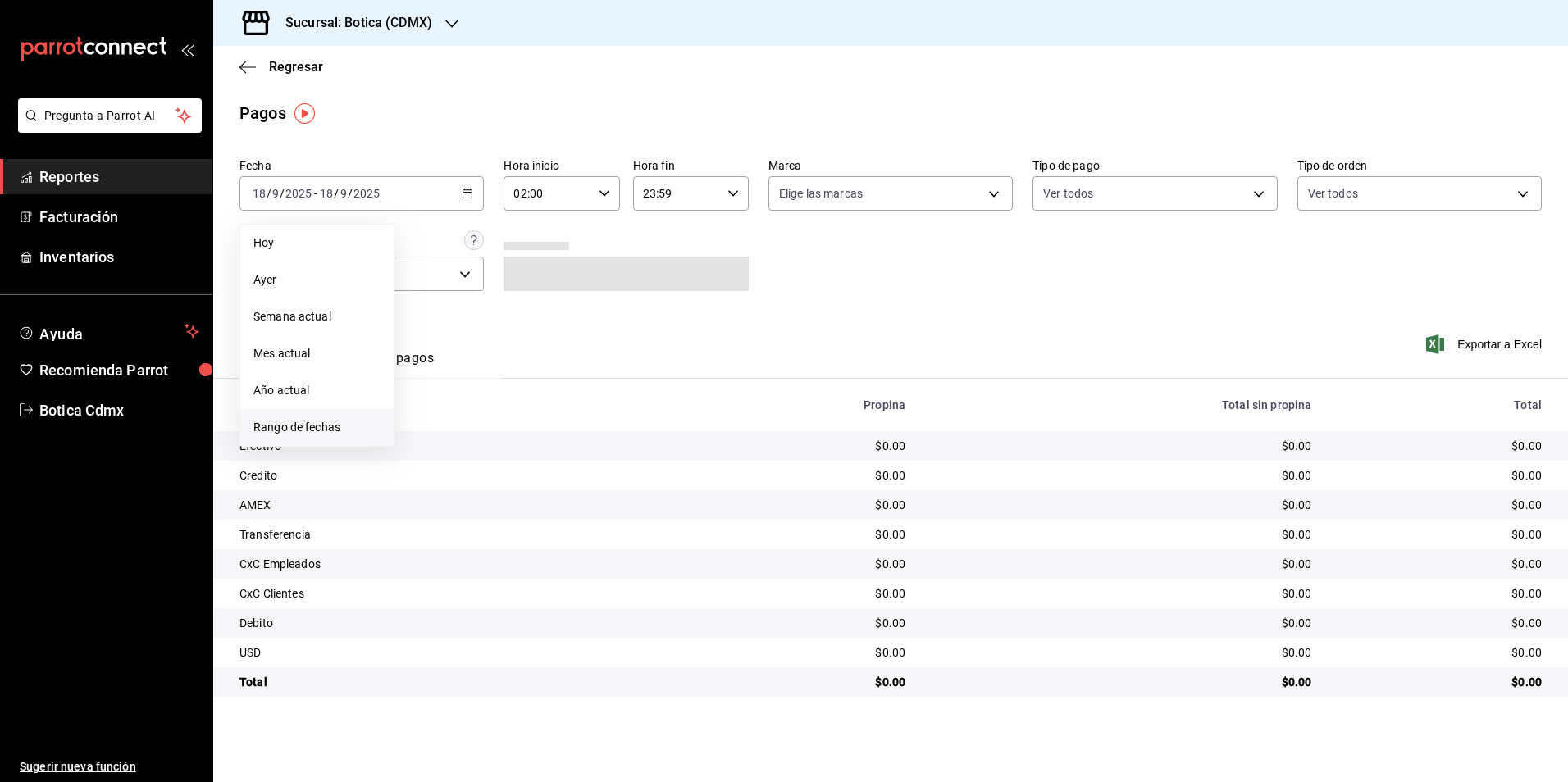
click at [282, 432] on span "Rango de fechas" at bounding box center [317, 428] width 127 height 17
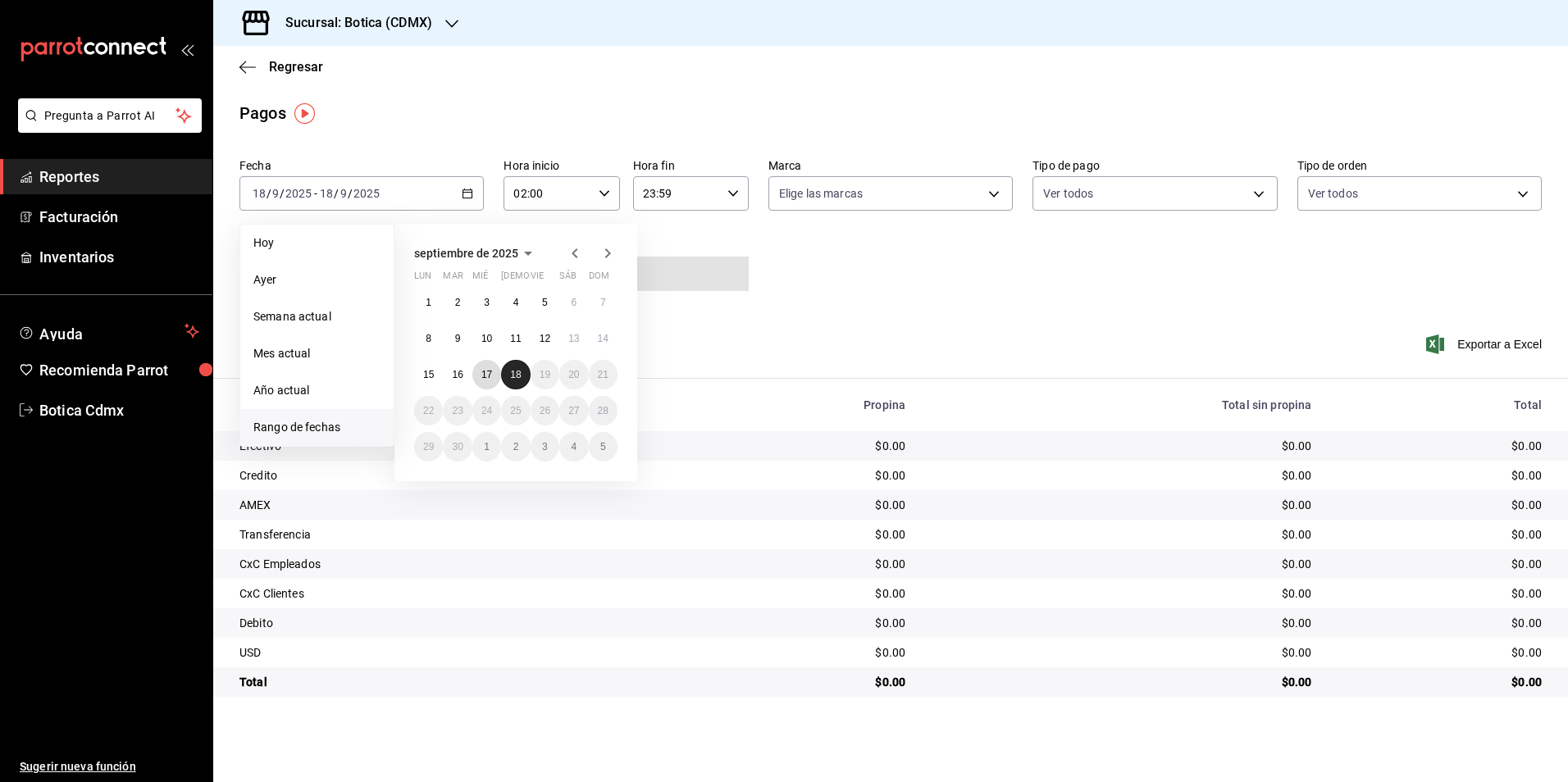
drag, startPoint x: 491, startPoint y: 369, endPoint x: 521, endPoint y: 372, distance: 30.1
click at [491, 370] on abbr "17" at bounding box center [486, 375] width 10 height 11
click at [521, 372] on abbr "18" at bounding box center [514, 375] width 10 height 11
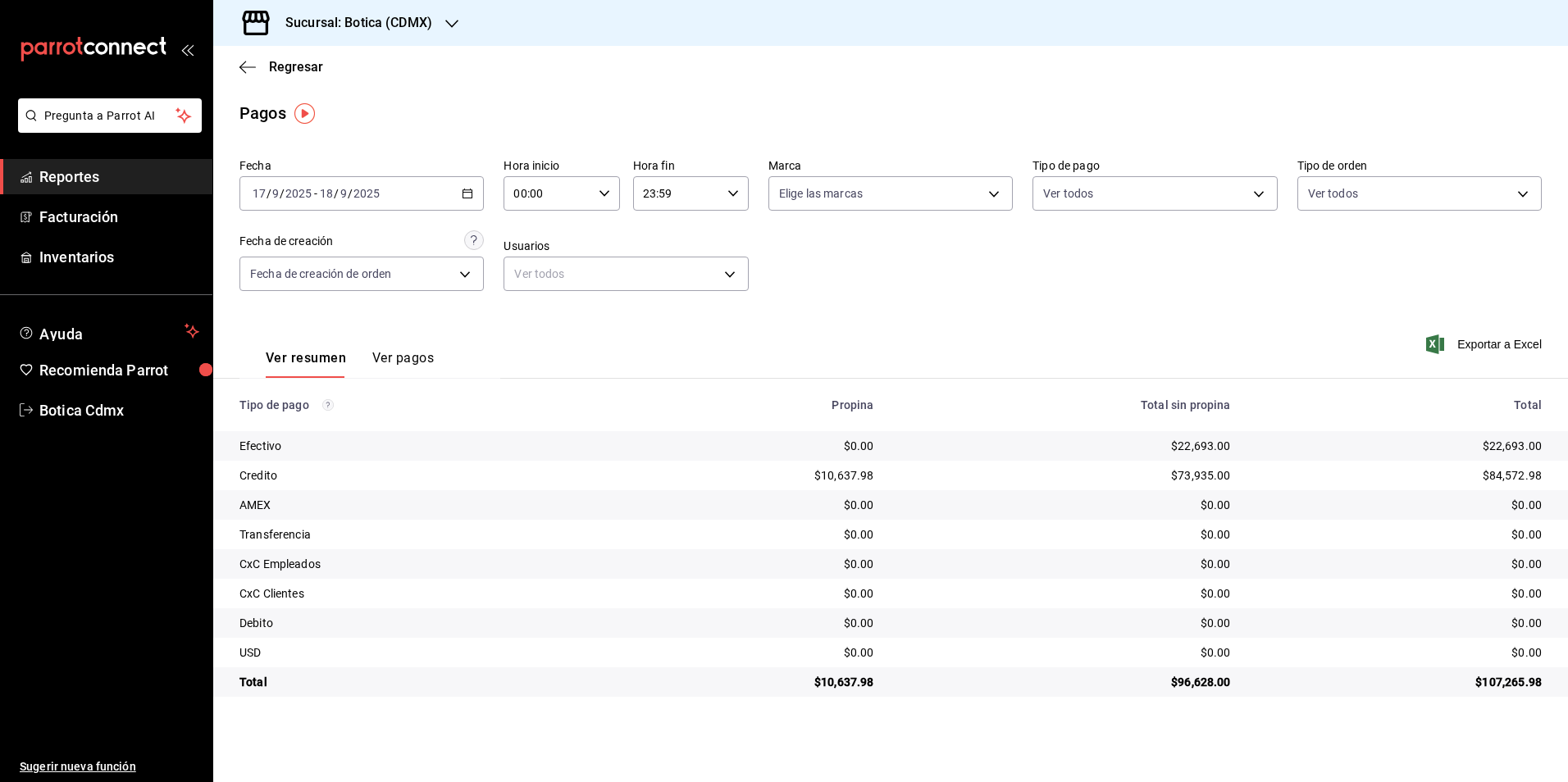
click at [560, 191] on input "00:00" at bounding box center [547, 193] width 88 height 33
click at [537, 307] on span "02" at bounding box center [532, 314] width 32 height 13
type input "02:00"
